Goal: Task Accomplishment & Management: Manage account settings

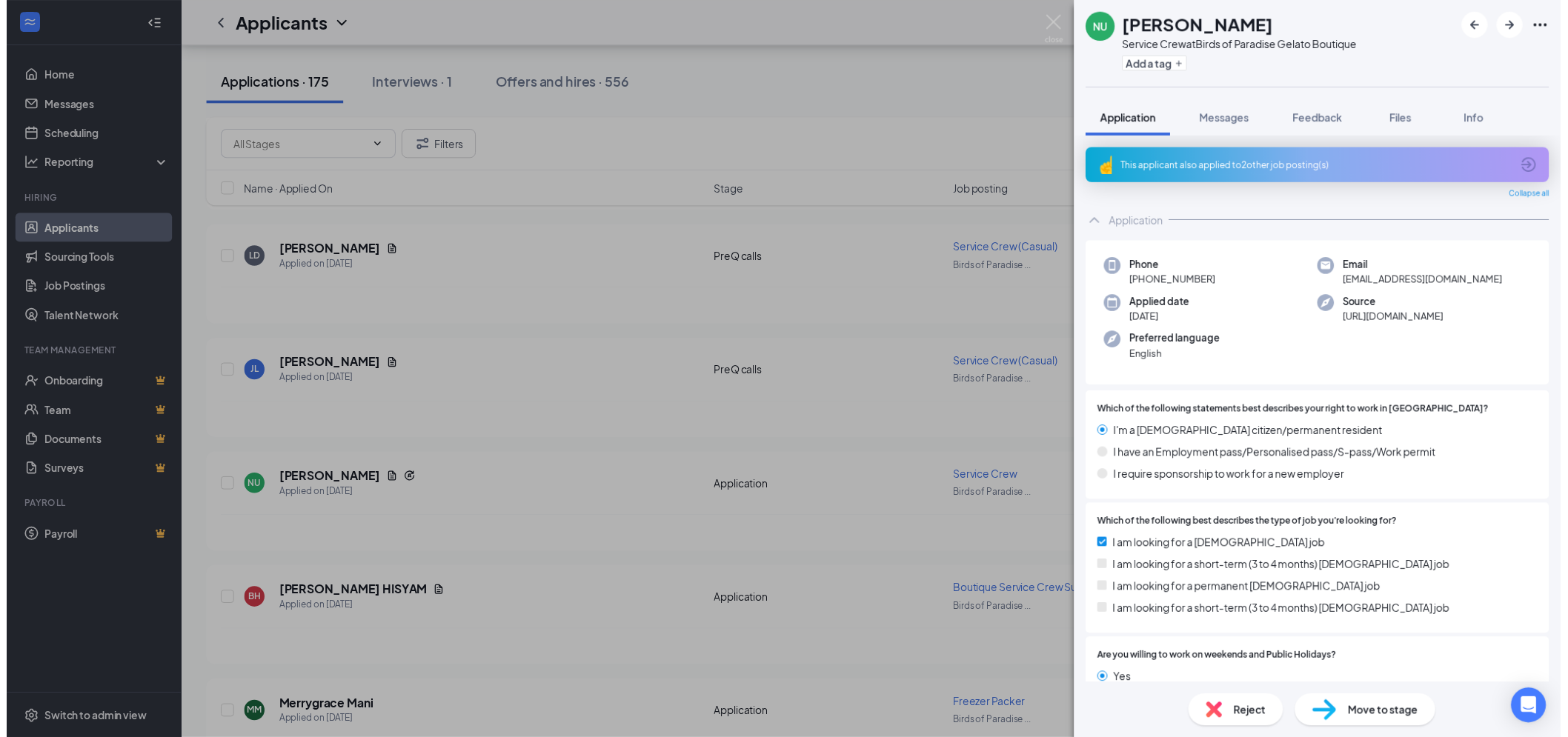
scroll to position [576, 0]
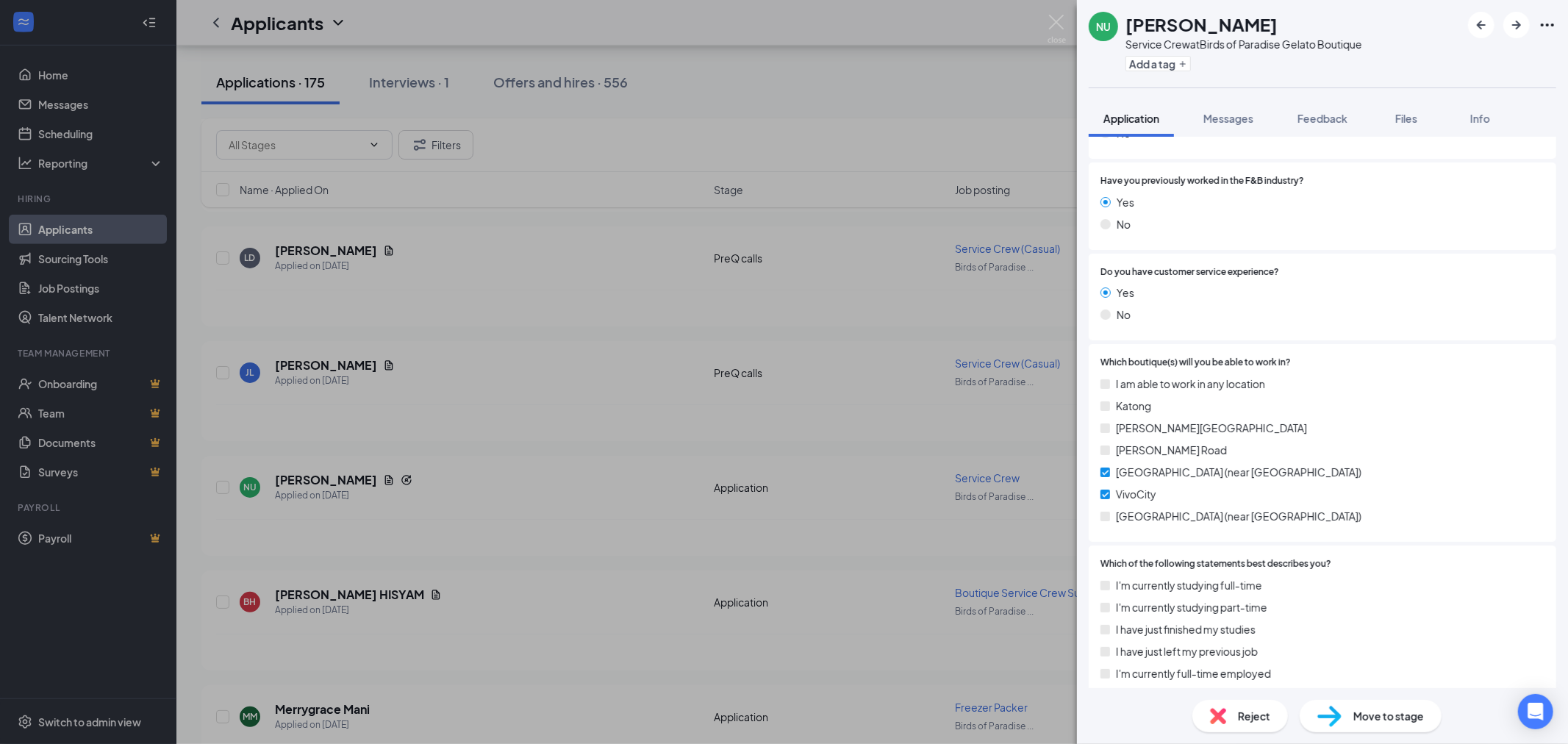
click at [1376, 714] on span "Move to stage" at bounding box center [1389, 716] width 71 height 16
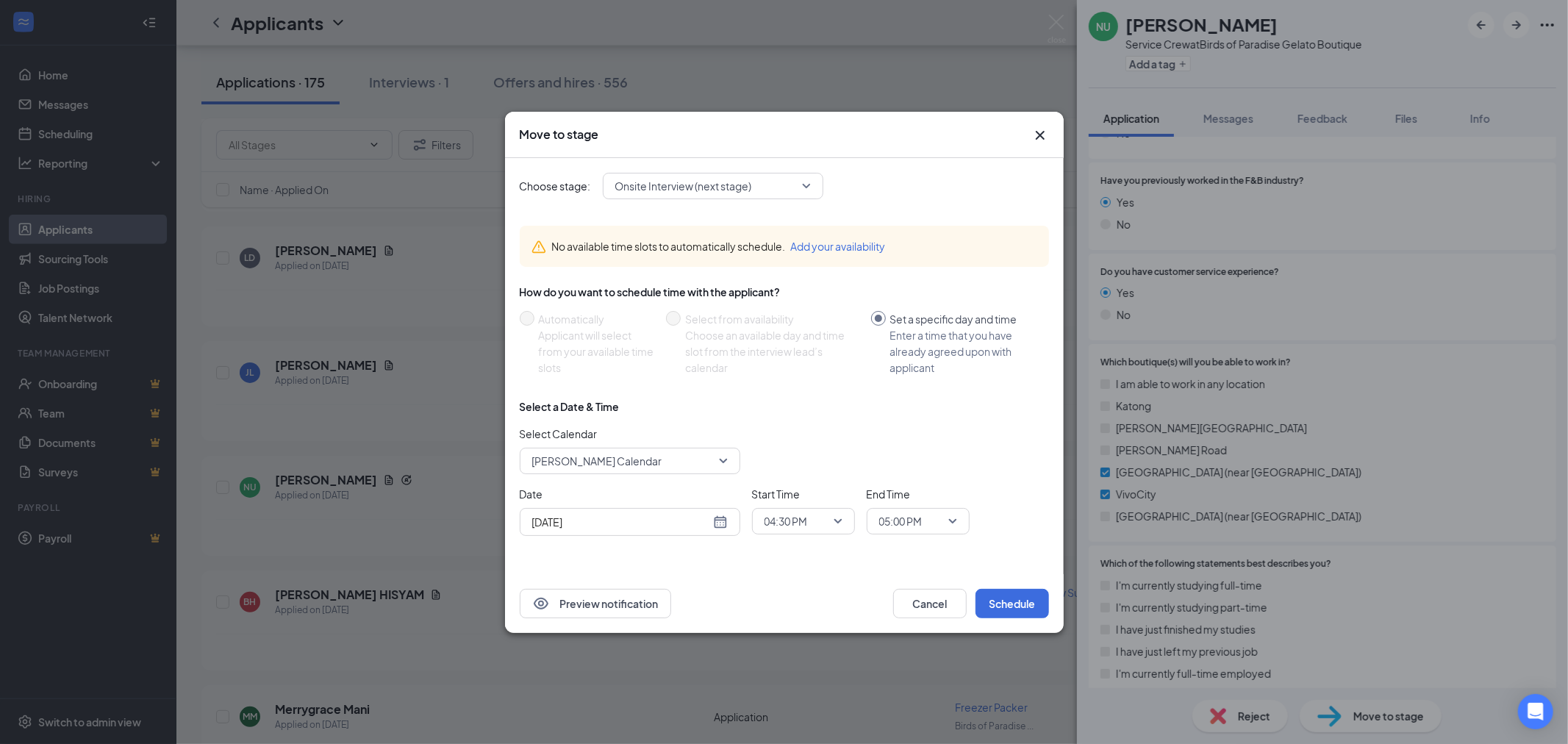
click at [1037, 137] on icon "Cross" at bounding box center [1039, 134] width 9 height 9
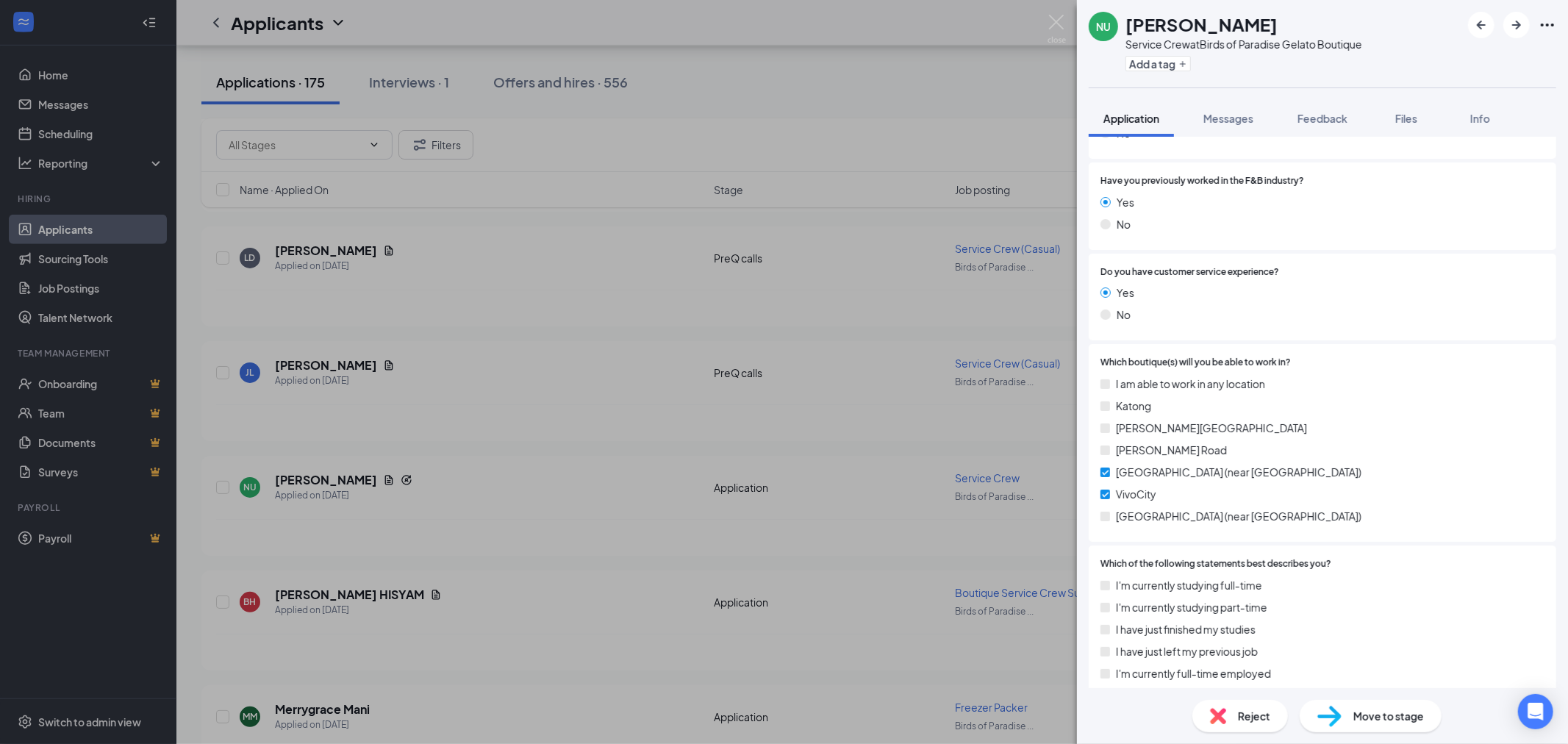
click at [959, 104] on div "NU Nurul Umairah Service Crew at Birds of Paradise Gelato Boutique Add a tag Ap…" at bounding box center [784, 372] width 1568 height 744
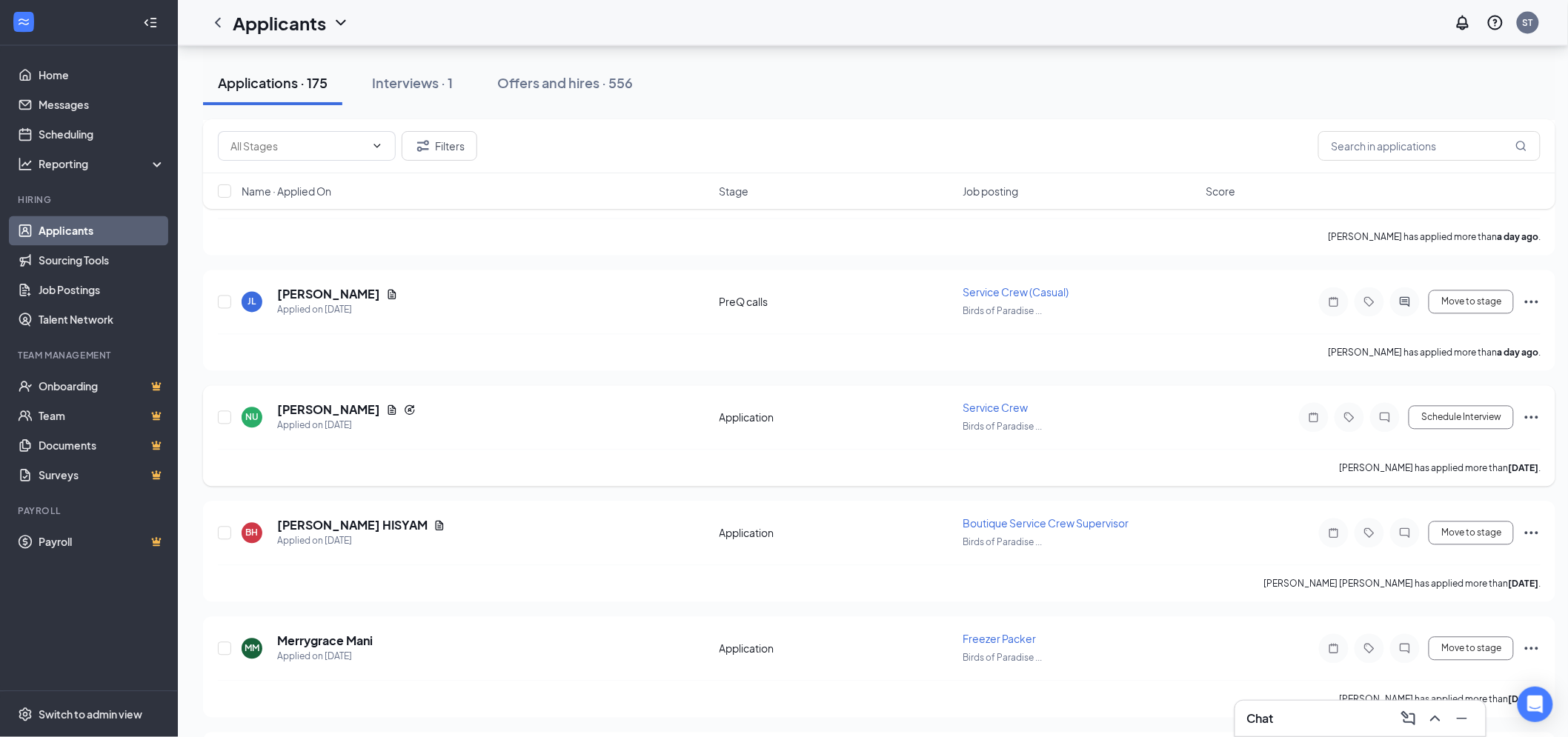
scroll to position [1152, 0]
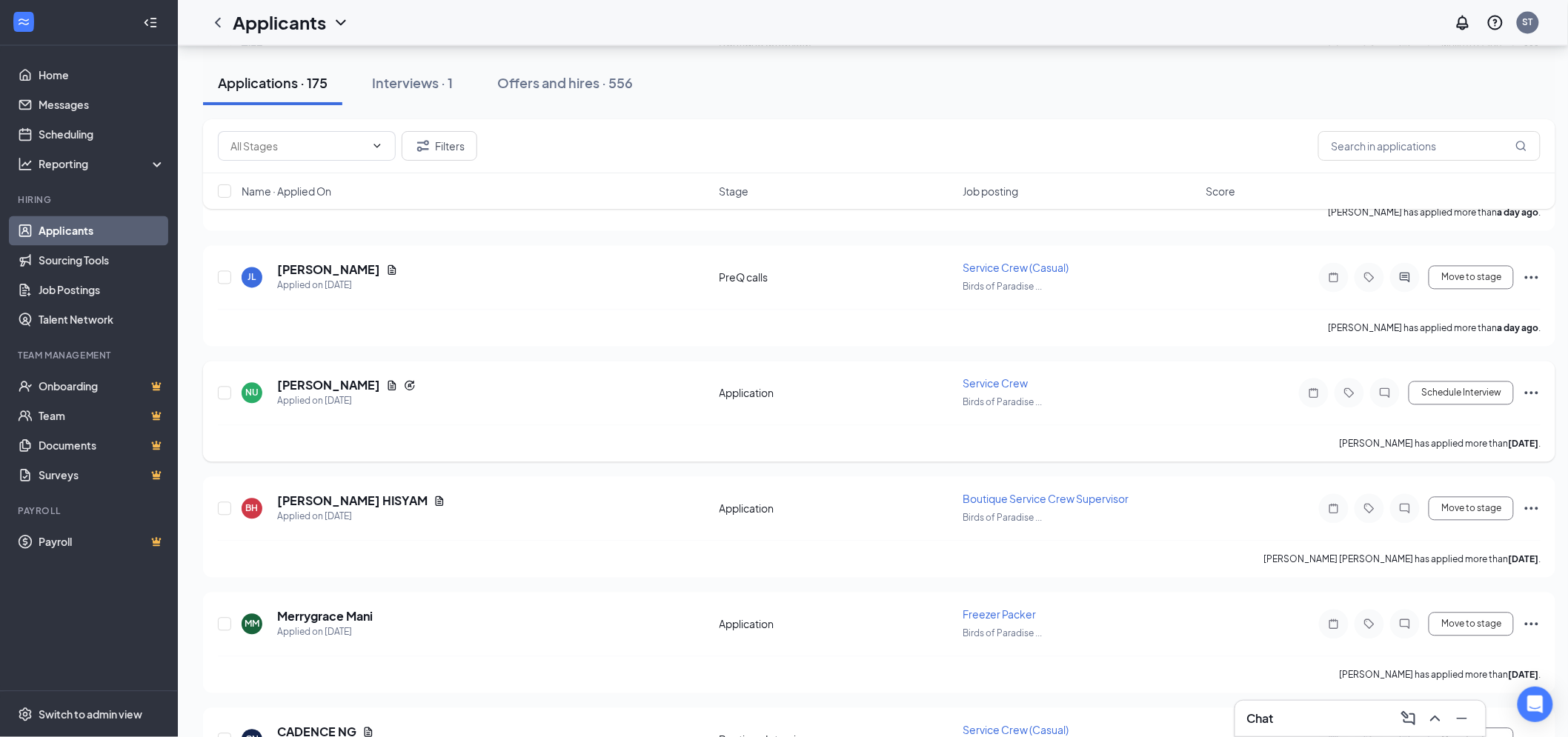
click at [991, 378] on span "Service Crew" at bounding box center [995, 384] width 65 height 14
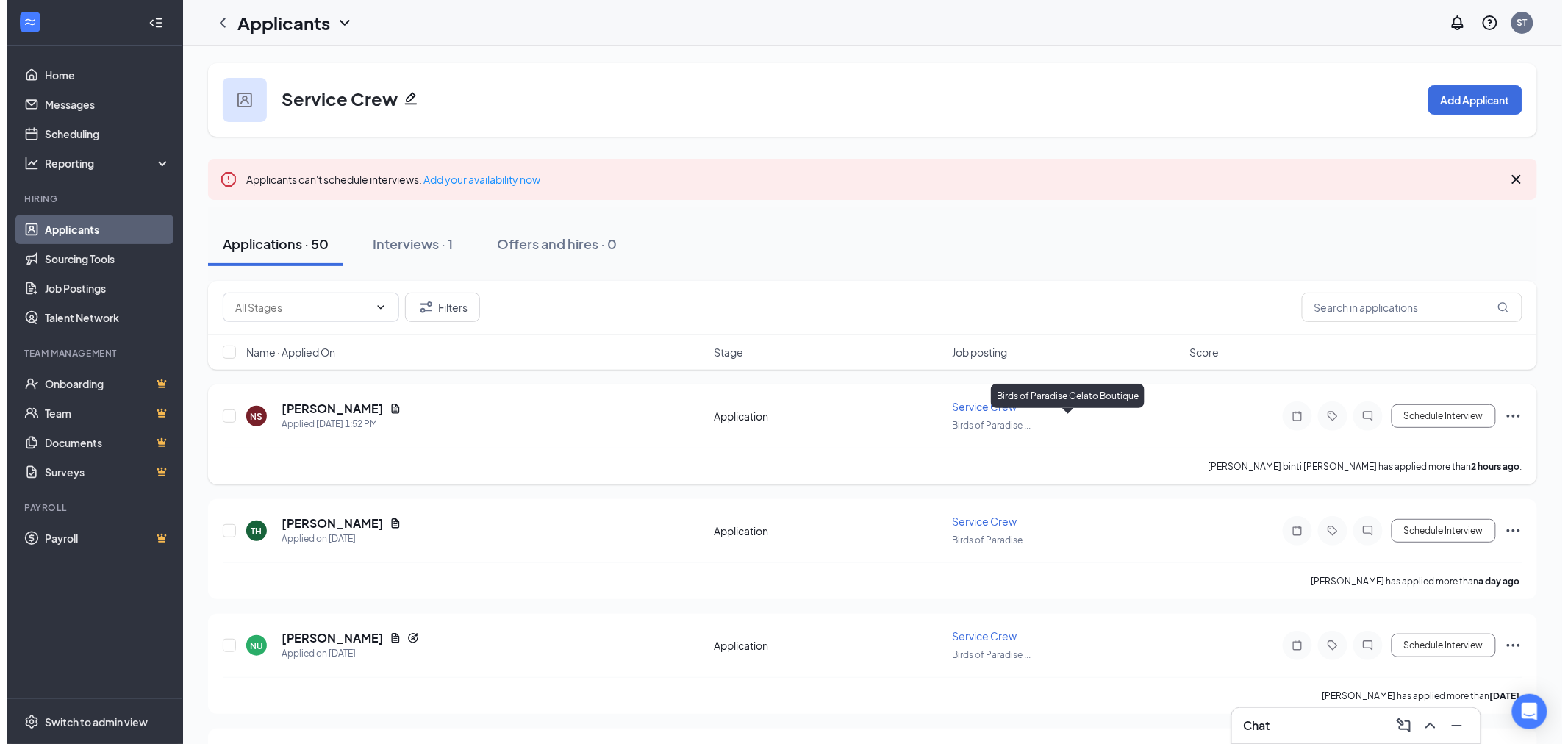
scroll to position [82, 0]
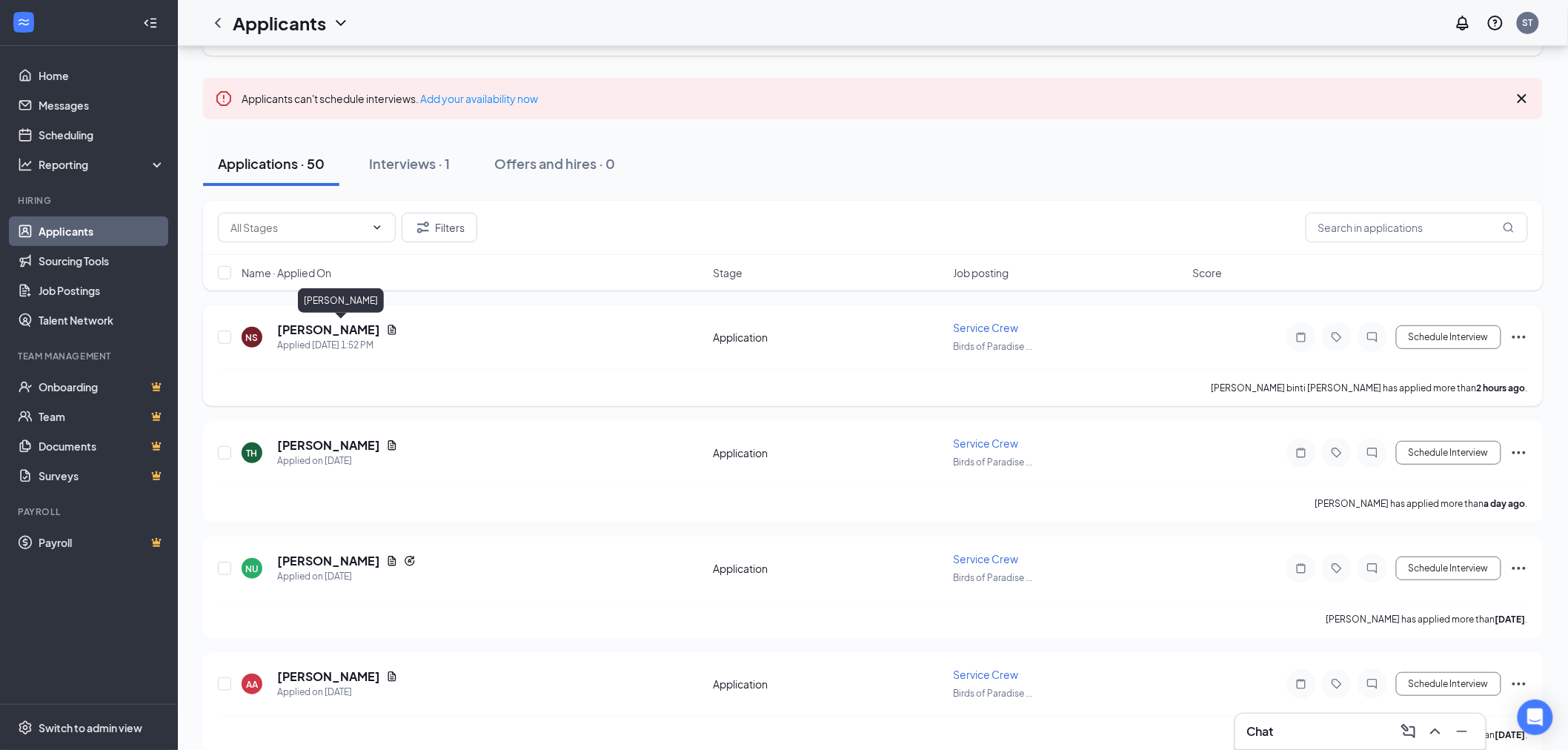
click at [381, 326] on h5 "[PERSON_NAME]" at bounding box center [328, 329] width 103 height 16
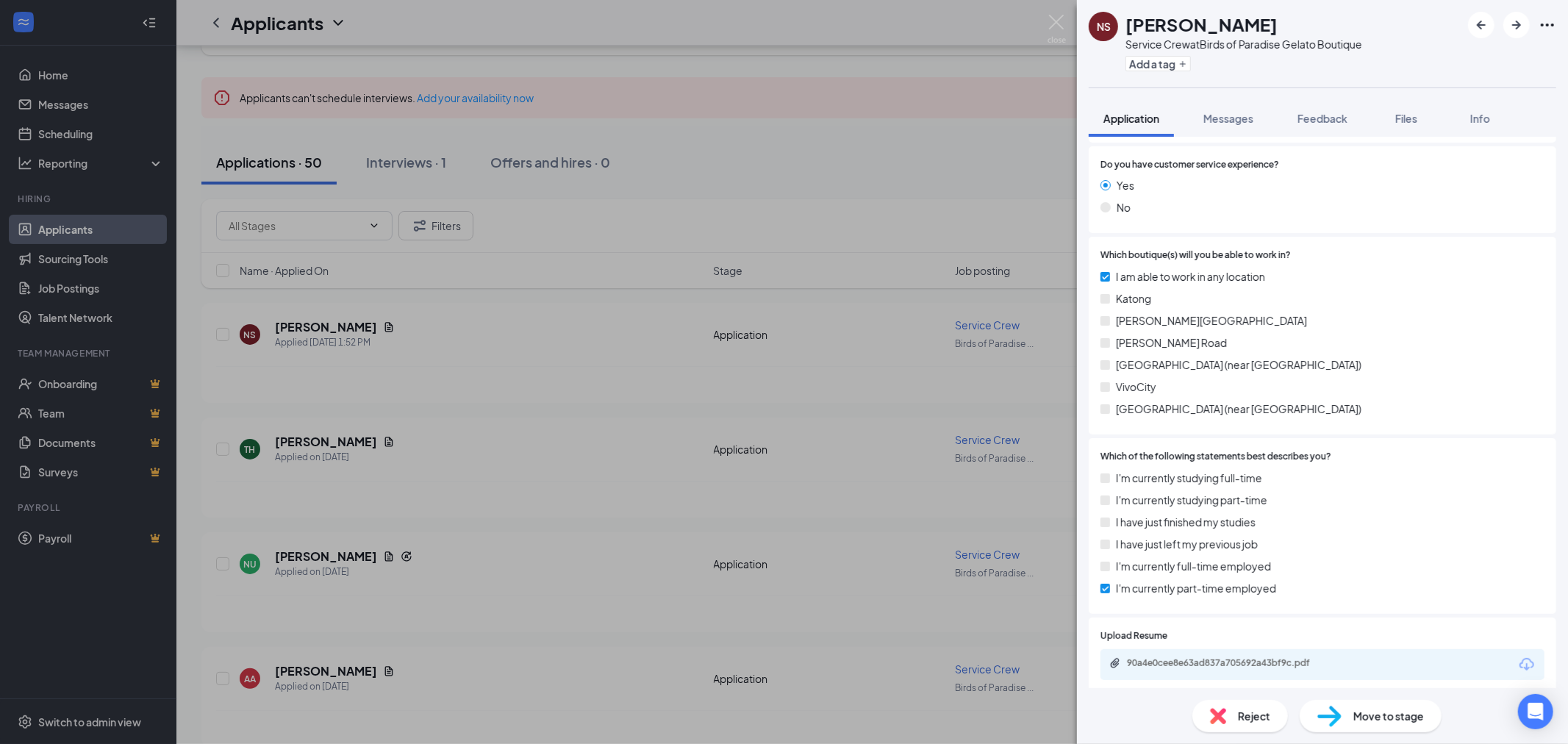
scroll to position [645, 0]
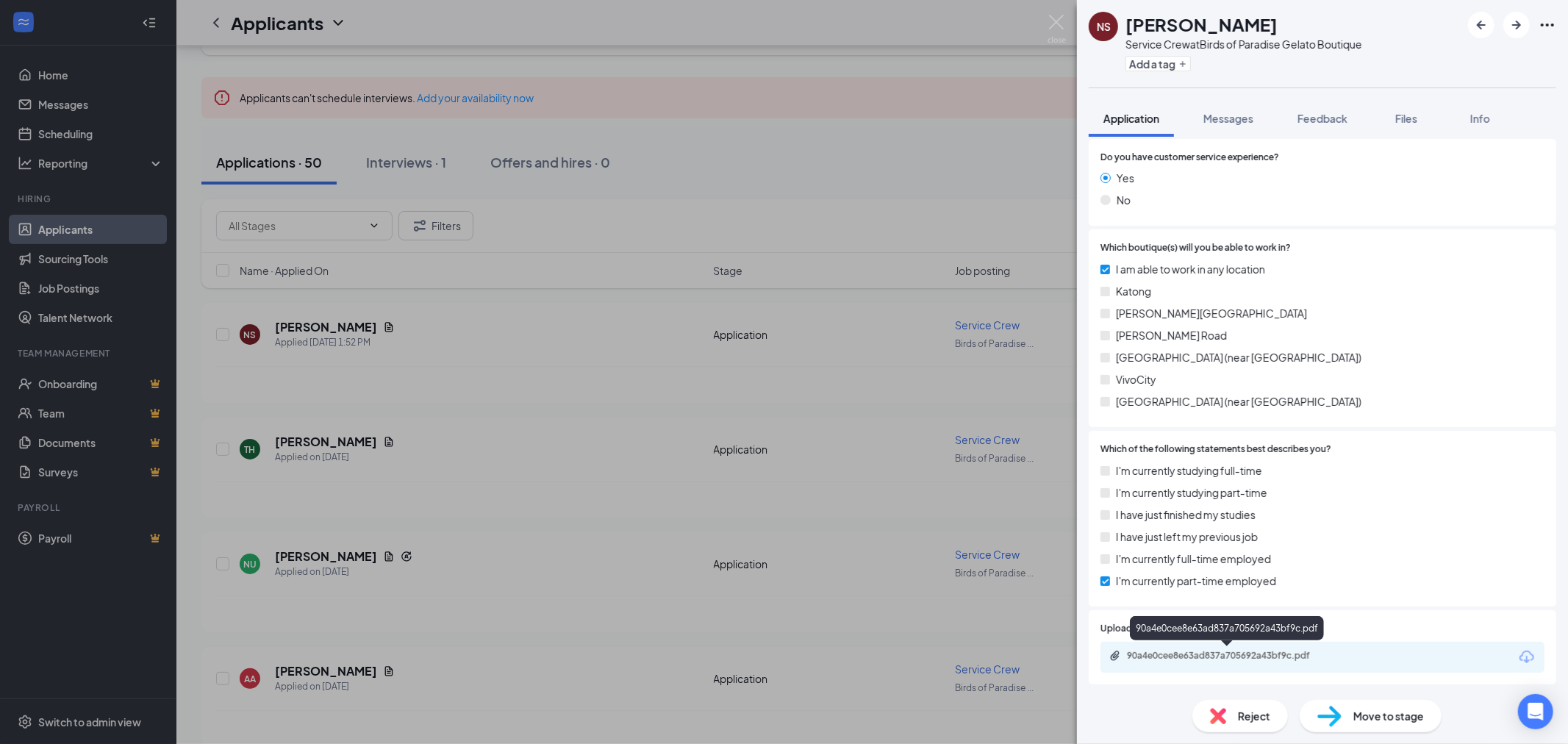
click at [1291, 653] on div "90a4e0cee8e63ad837a705692a43bf9c.pdf" at bounding box center [1230, 656] width 206 height 12
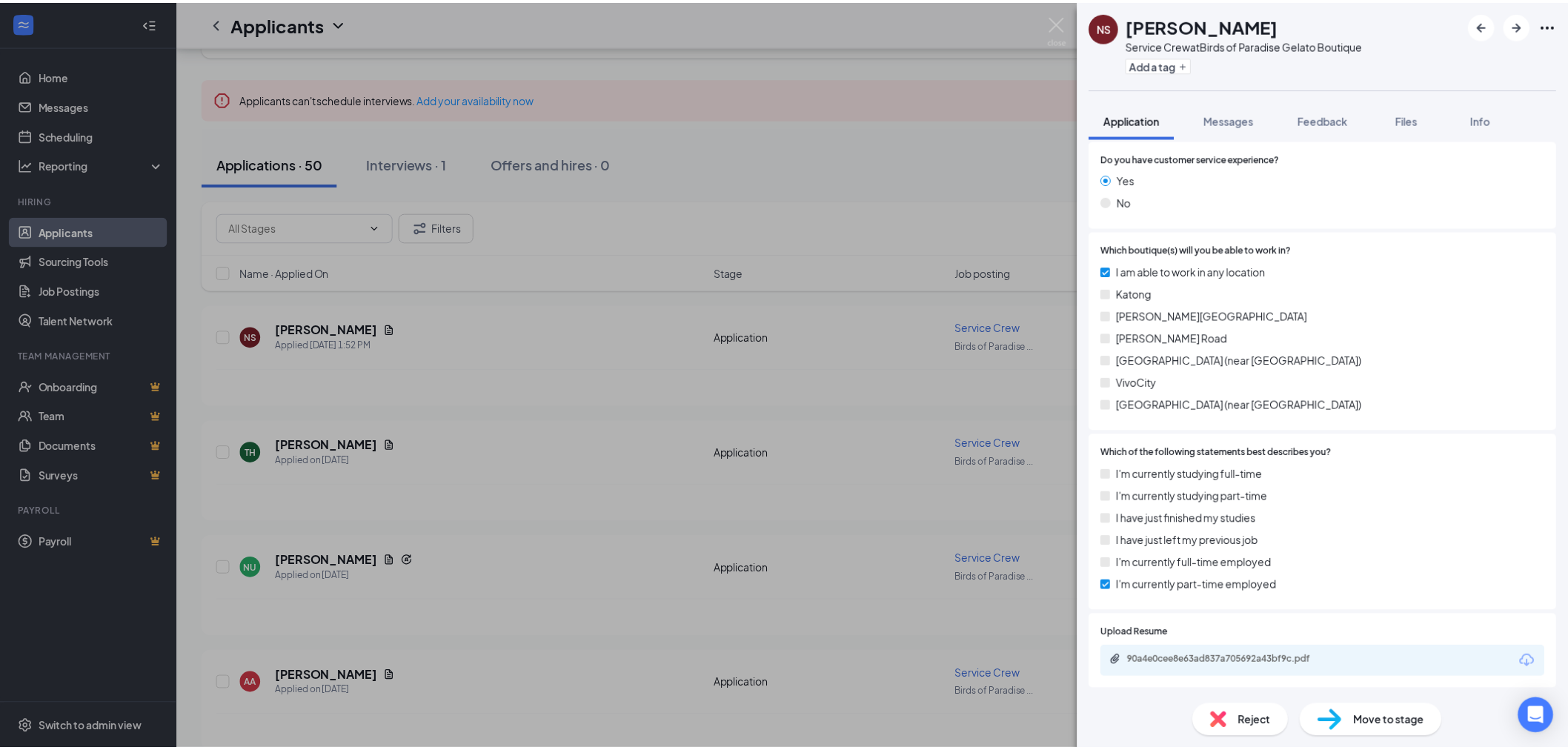
scroll to position [645, 0]
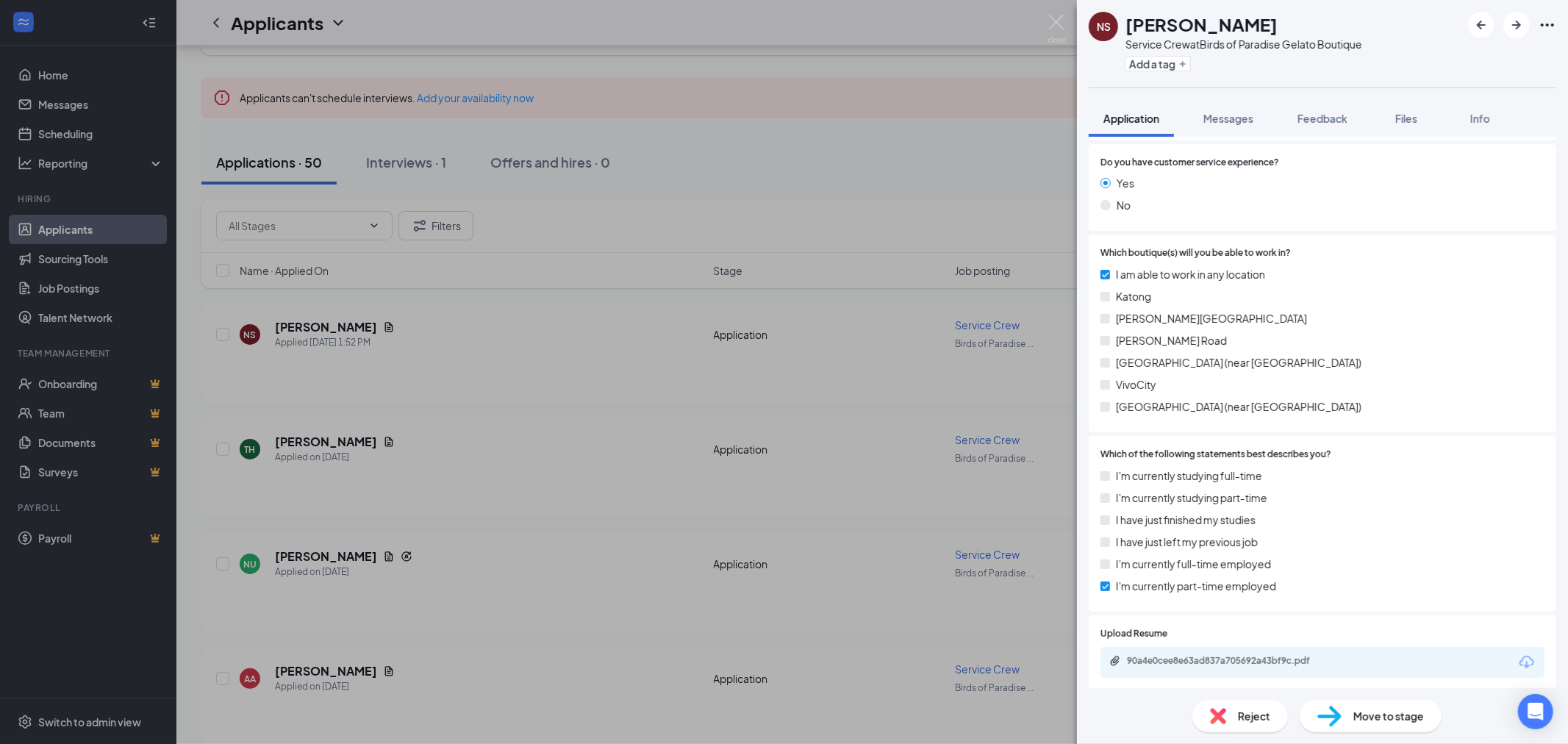
click at [954, 173] on div "NS Noor suhada binti mat radzi Suhada Service Crew at Birds of Paradise Gelato …" at bounding box center [784, 372] width 1568 height 744
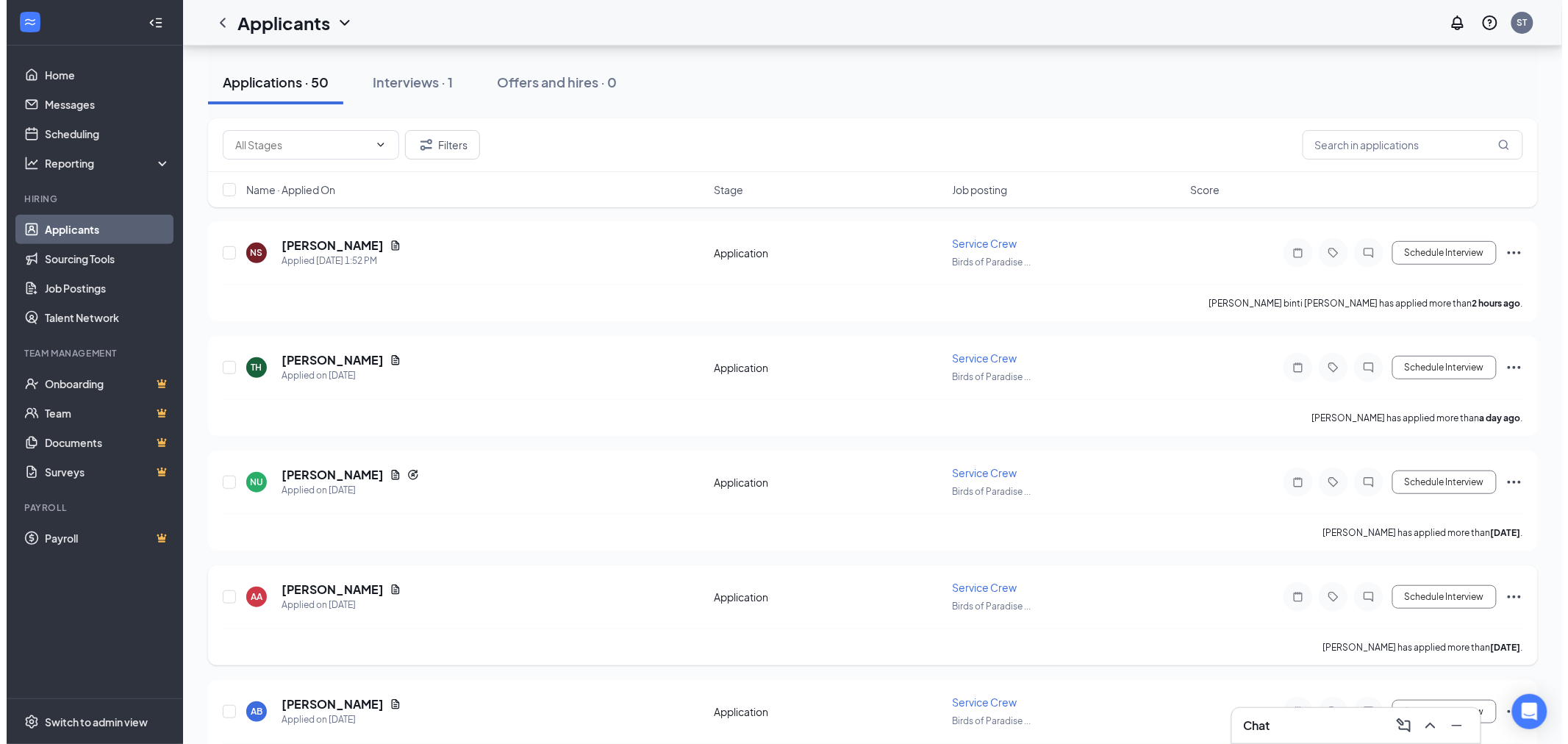
scroll to position [245, 0]
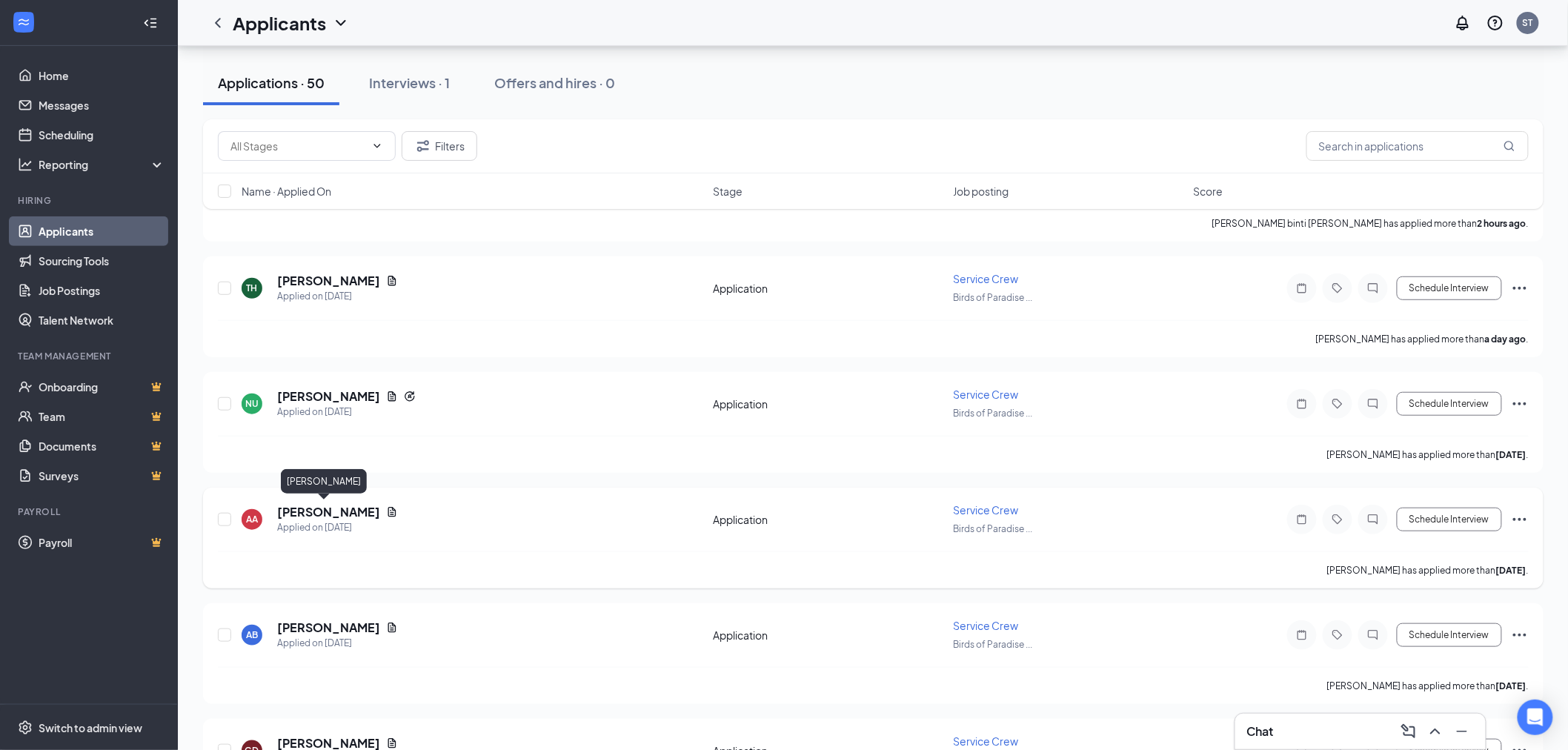
click at [332, 513] on h5 "[PERSON_NAME]" at bounding box center [328, 512] width 103 height 16
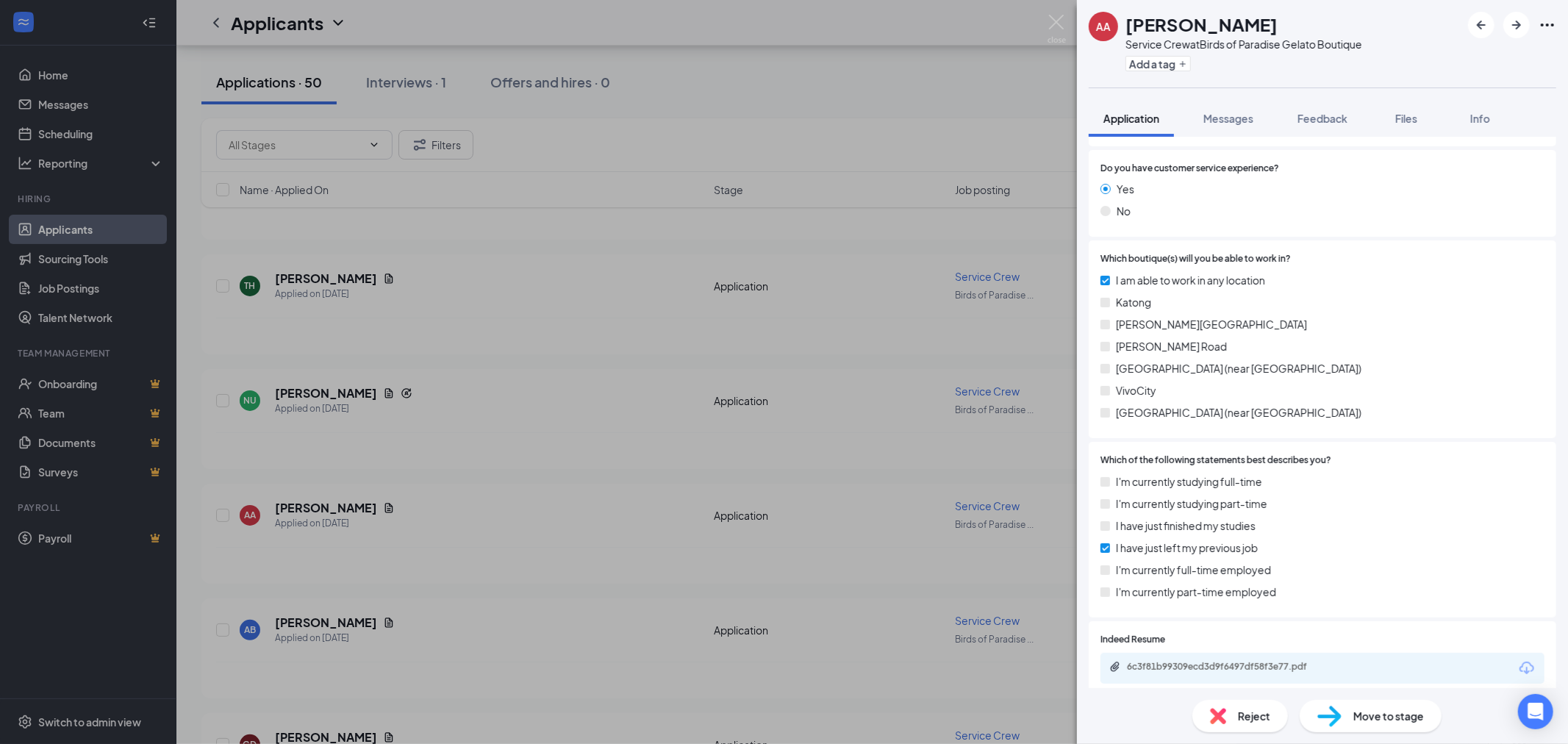
scroll to position [645, 0]
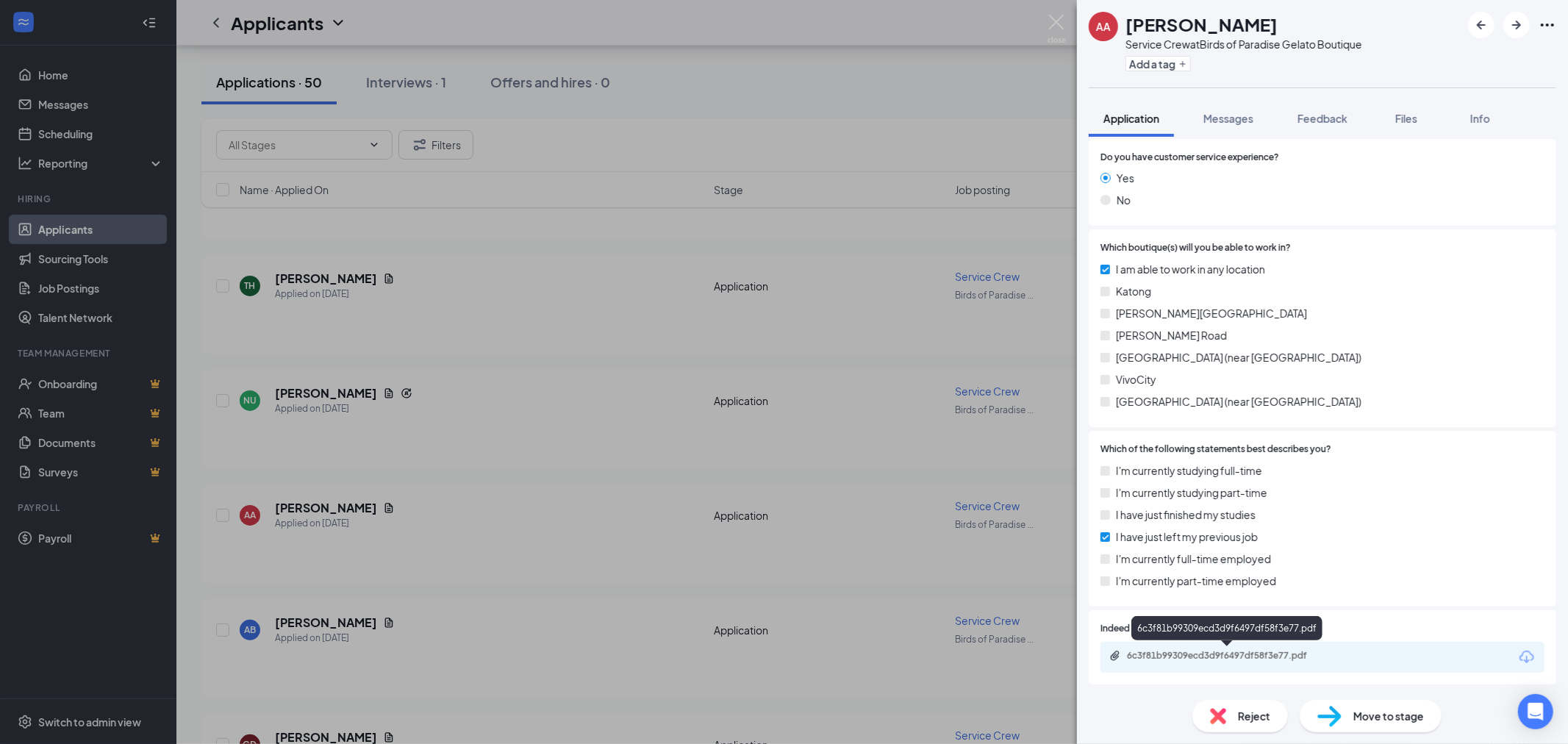
click at [1199, 658] on div "6c3f81b99309ecd3d9f6497df58f3e77.pdf" at bounding box center [1230, 656] width 206 height 12
